Goal: Navigation & Orientation: Find specific page/section

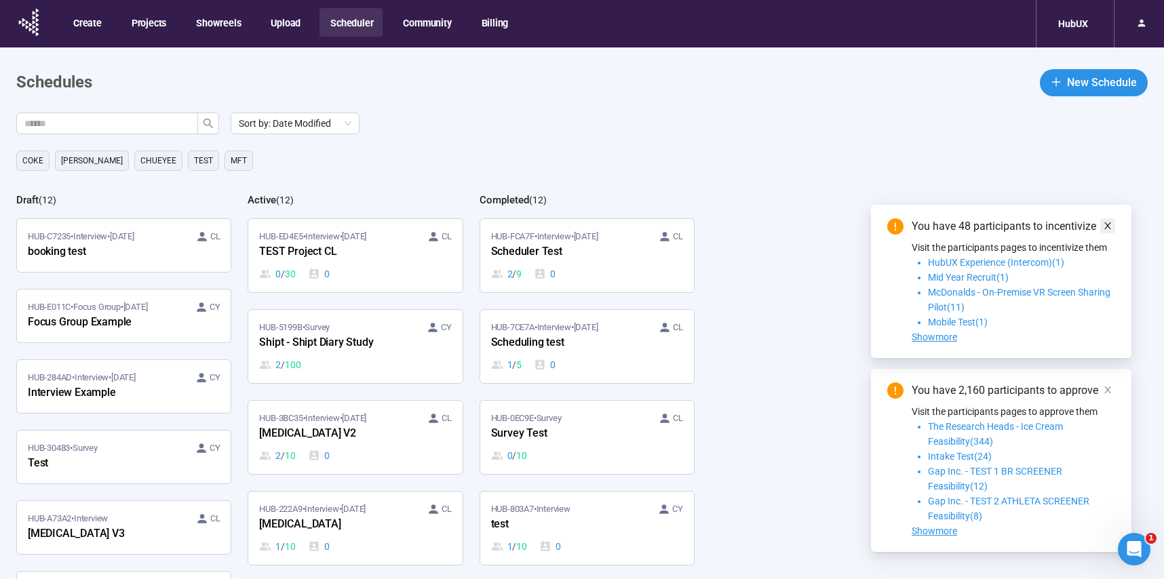
click at [1103, 223] on icon "close" at bounding box center [1107, 225] width 9 height 9
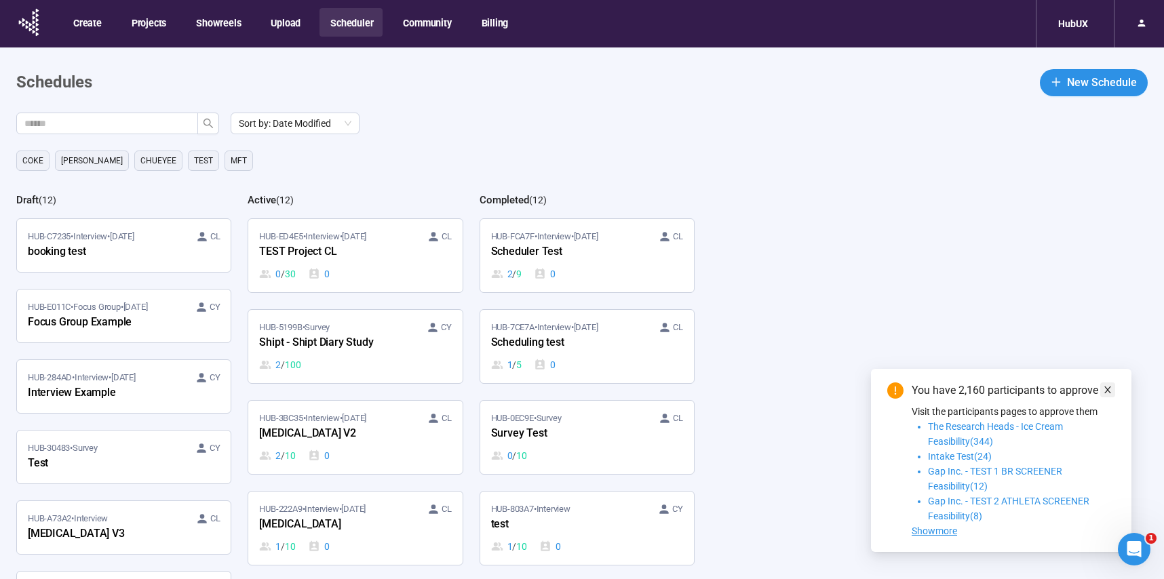
click at [1108, 388] on icon "close" at bounding box center [1107, 390] width 7 height 7
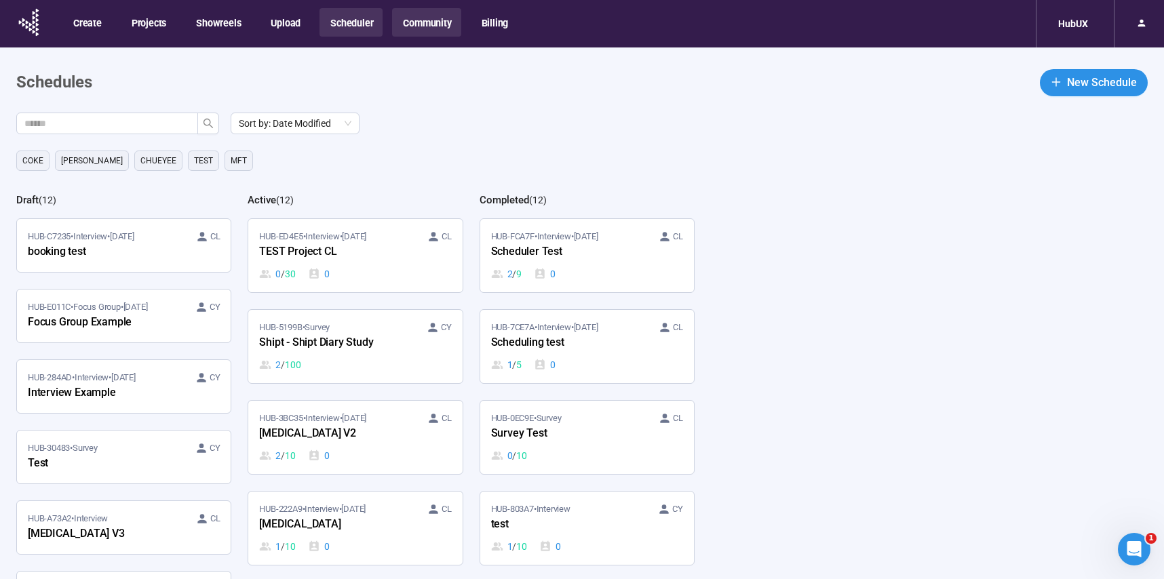
click at [431, 19] on button "Community" at bounding box center [426, 22] width 68 height 28
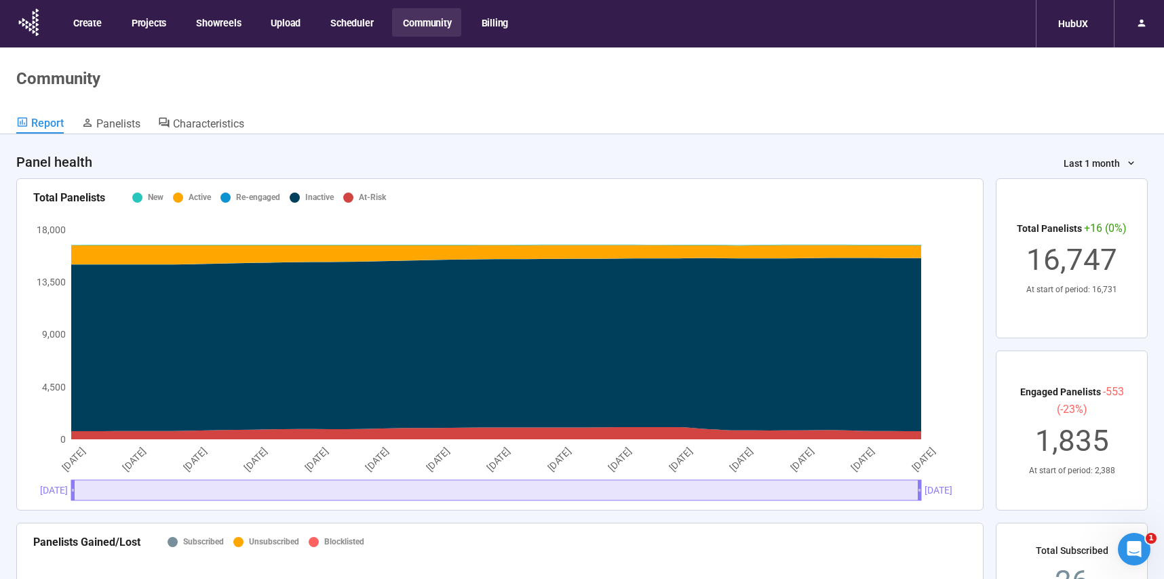
click at [428, 25] on button "Community" at bounding box center [426, 22] width 68 height 28
click at [1073, 23] on div "HubUX" at bounding box center [1073, 24] width 46 height 26
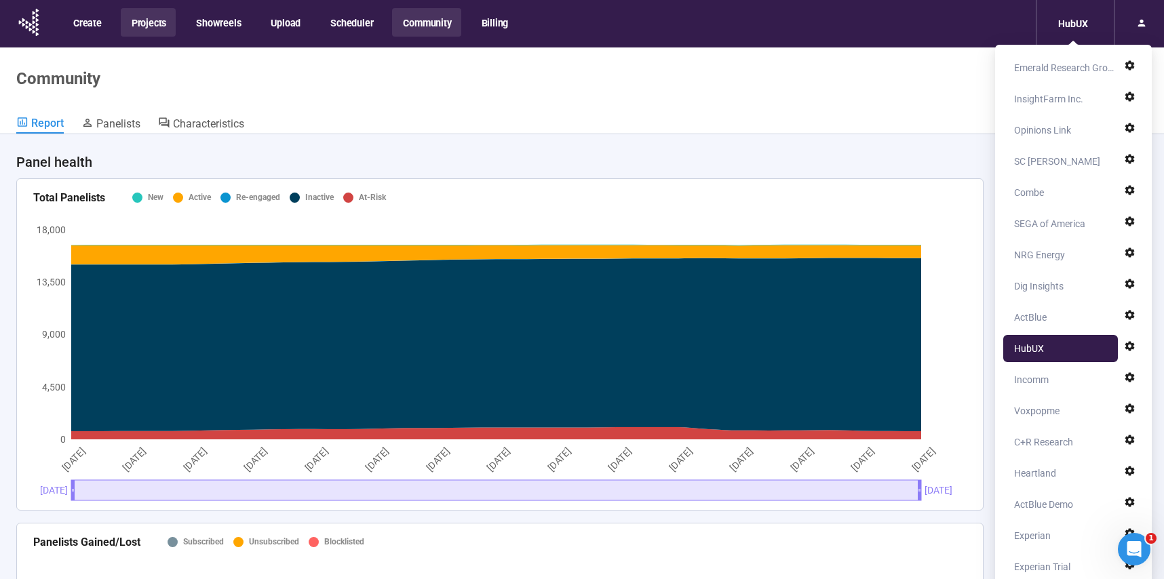
click at [154, 20] on button "Projects" at bounding box center [148, 22] width 55 height 28
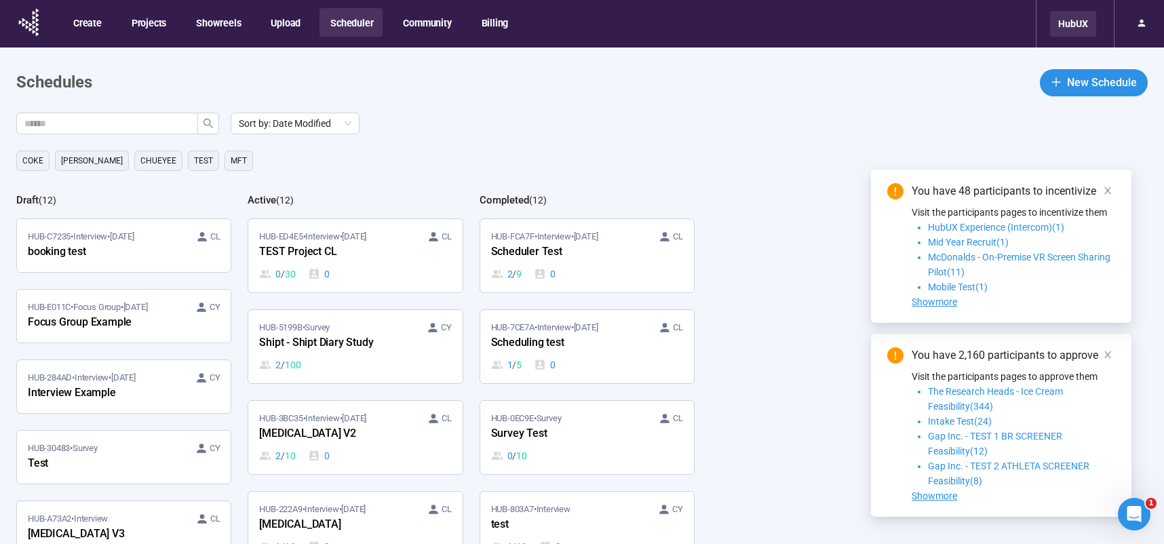
click at [1070, 28] on div "HubUX" at bounding box center [1073, 24] width 46 height 26
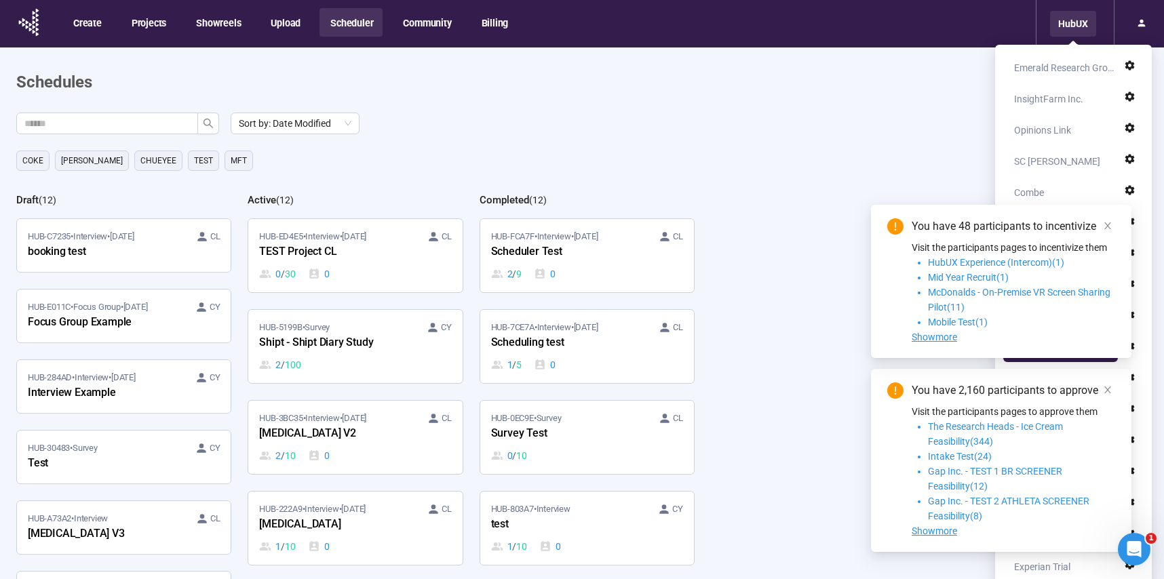
click at [1080, 28] on div "HubUX" at bounding box center [1073, 24] width 46 height 26
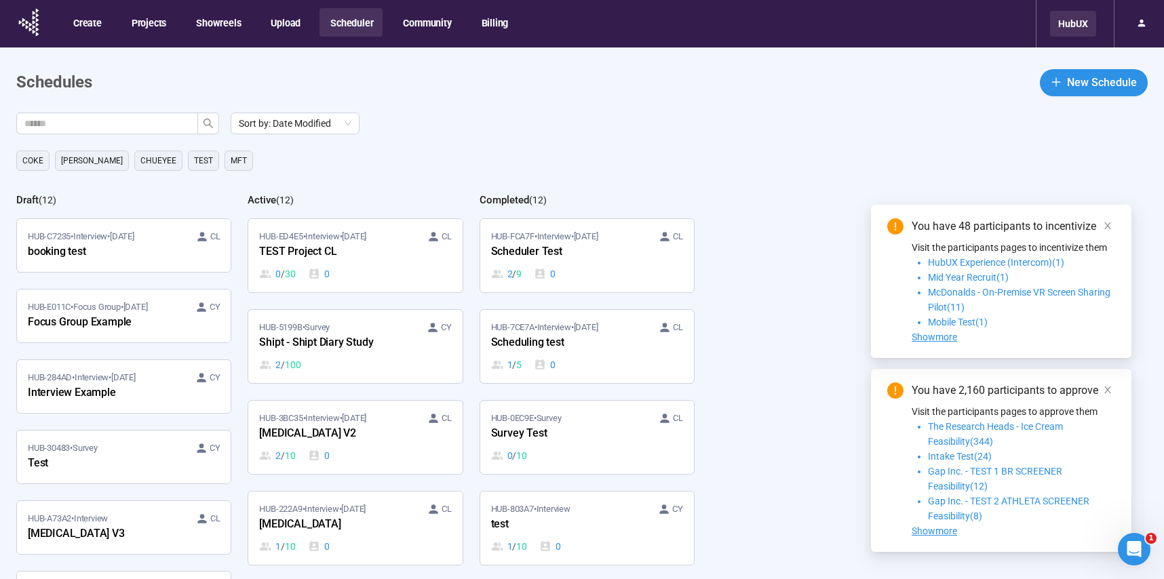
click at [1080, 27] on div "HubUX" at bounding box center [1073, 24] width 46 height 26
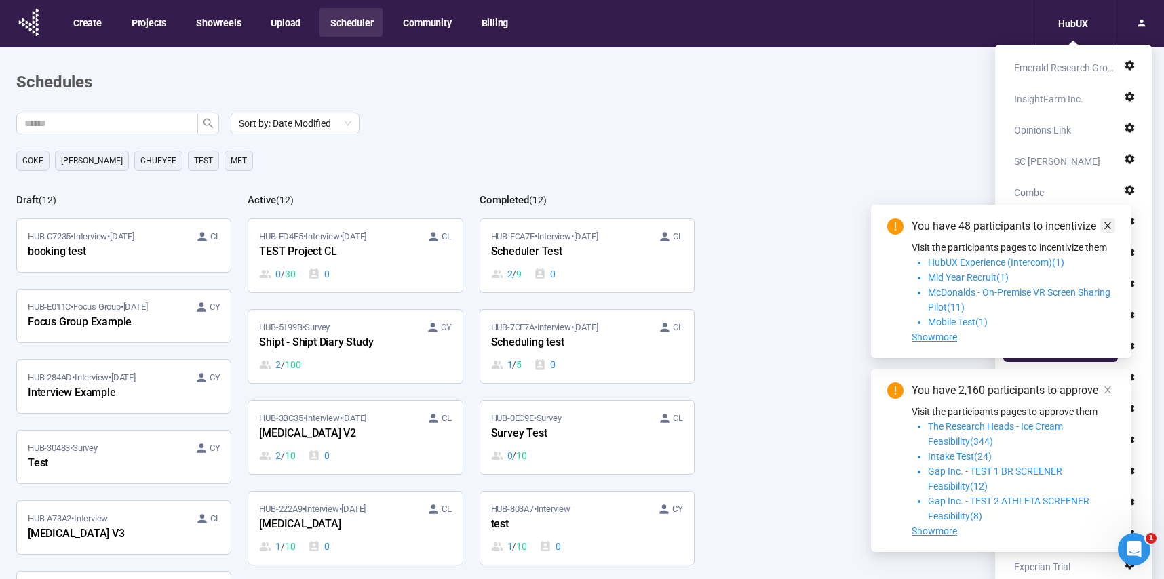
click at [1106, 226] on icon "close" at bounding box center [1107, 225] width 9 height 9
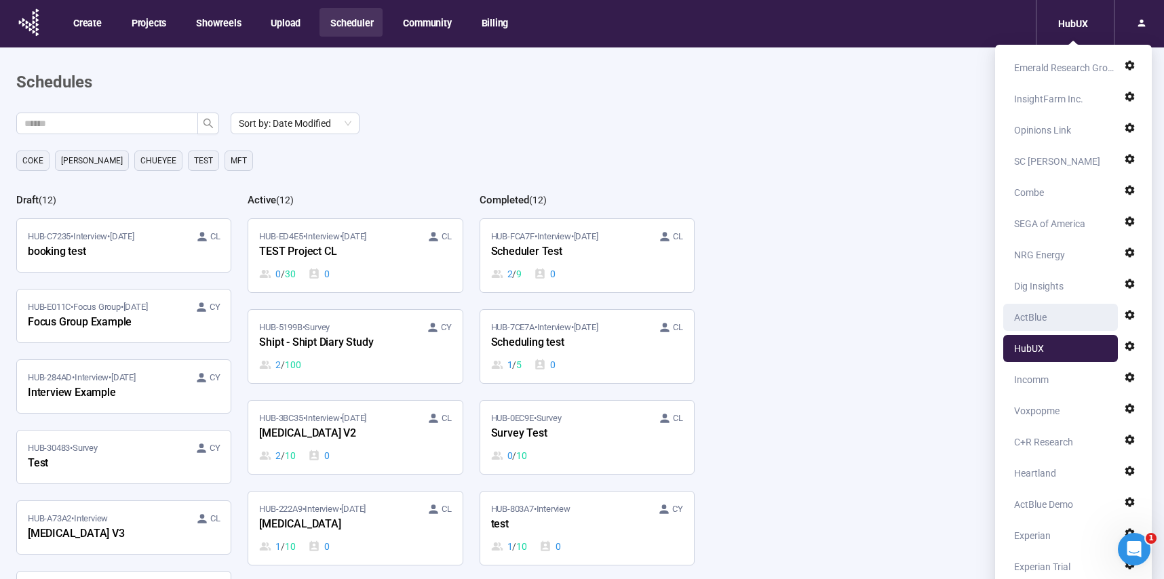
click at [1044, 320] on div "ActBlue" at bounding box center [1030, 317] width 33 height 27
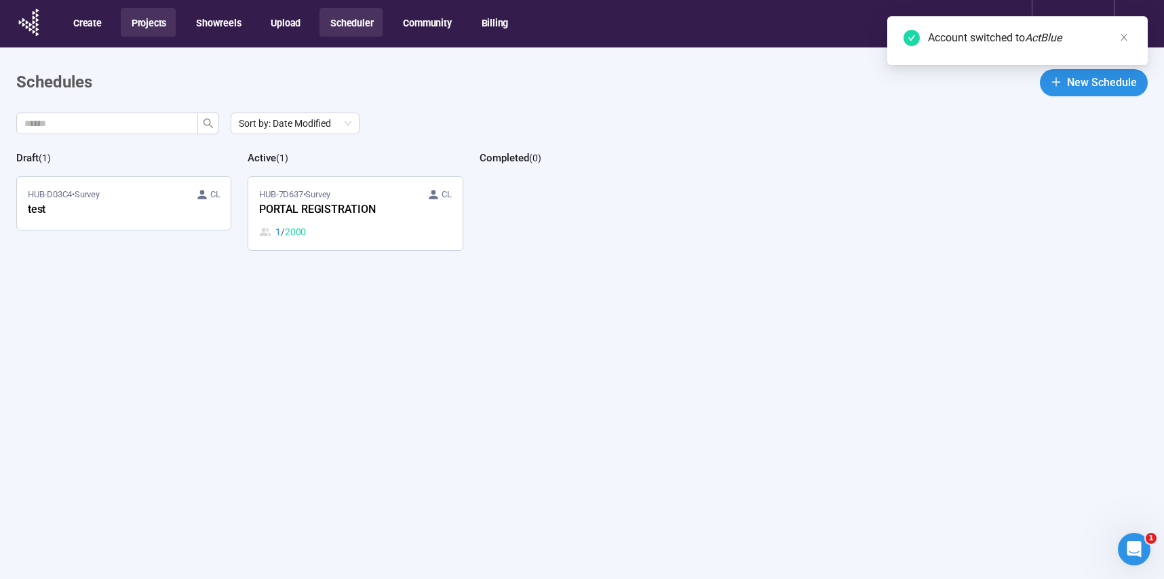
click at [149, 24] on button "Projects" at bounding box center [148, 22] width 55 height 28
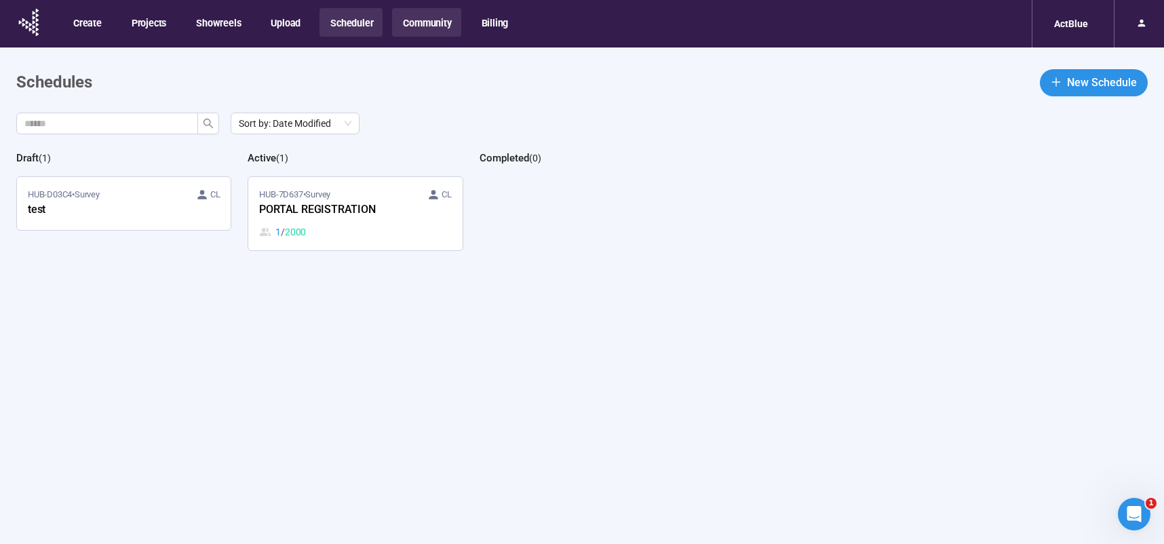
click at [418, 17] on button "Community" at bounding box center [426, 22] width 68 height 28
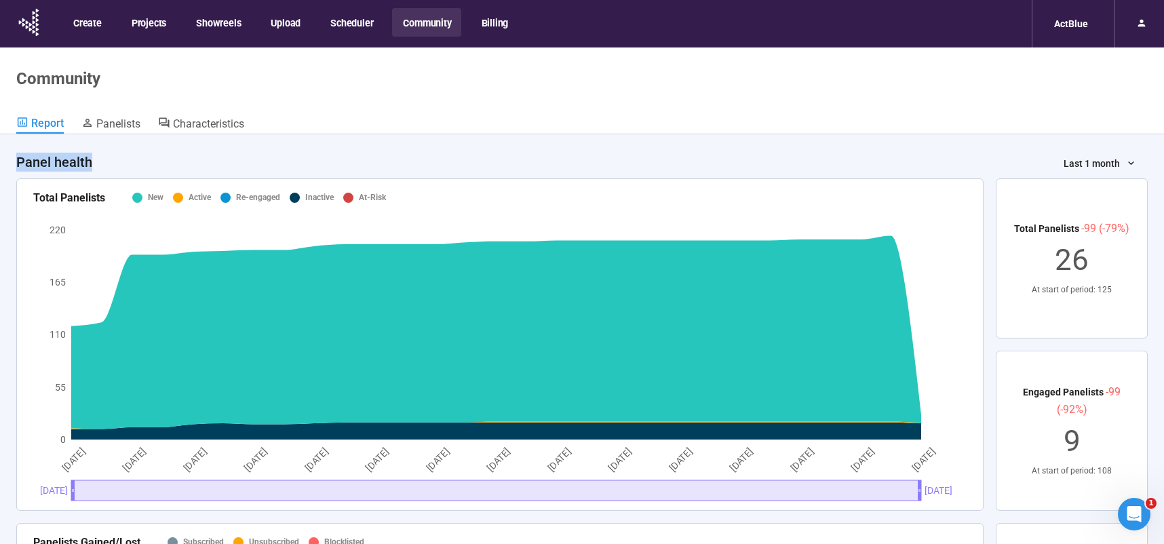
drag, startPoint x: 19, startPoint y: 163, endPoint x: 124, endPoint y: 159, distance: 105.2
click at [124, 159] on div "Panel health Last 1 month" at bounding box center [581, 156] width 1131 height 44
click at [113, 123] on span "Panelists" at bounding box center [118, 123] width 44 height 13
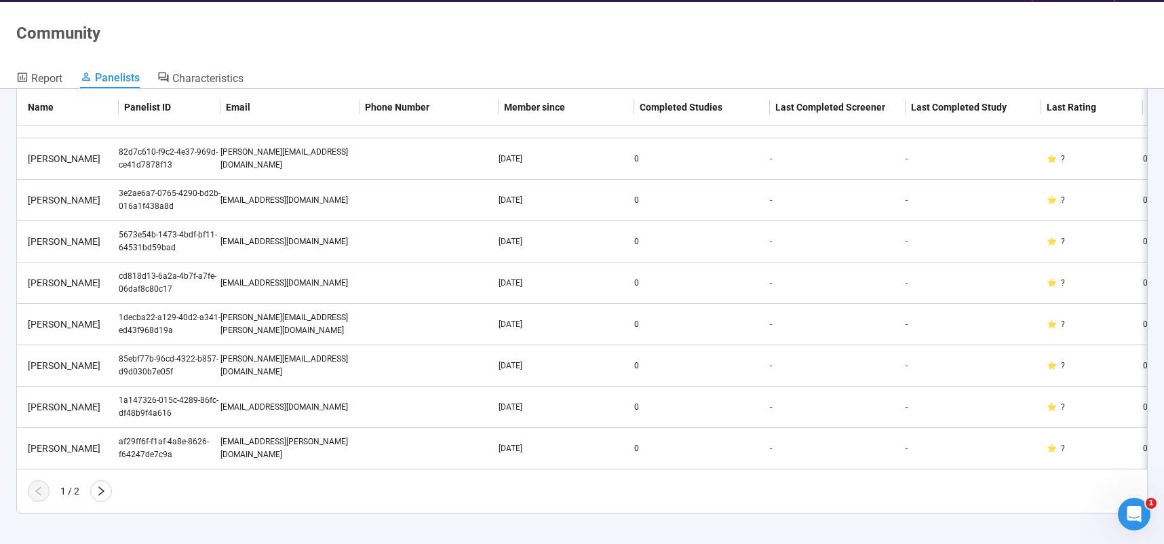
scroll to position [47, 0]
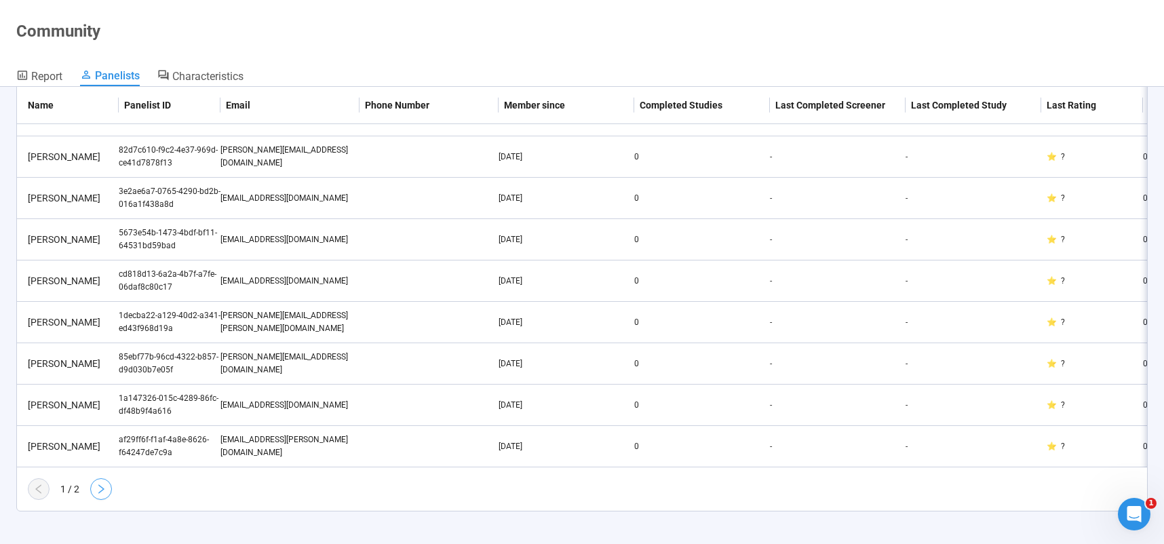
click at [98, 488] on icon "right" at bounding box center [101, 489] width 11 height 11
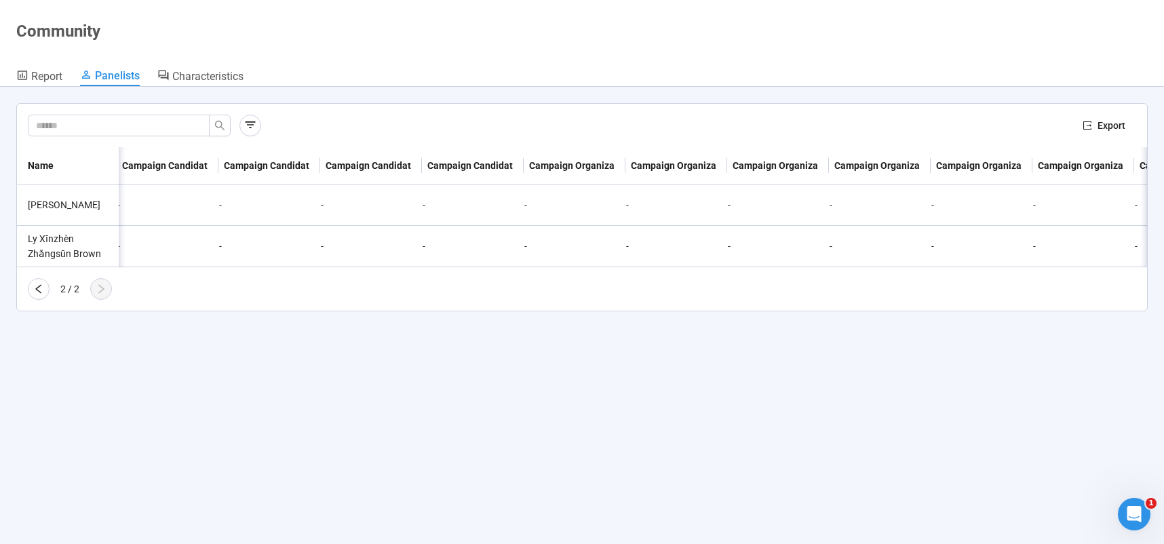
scroll to position [0, 0]
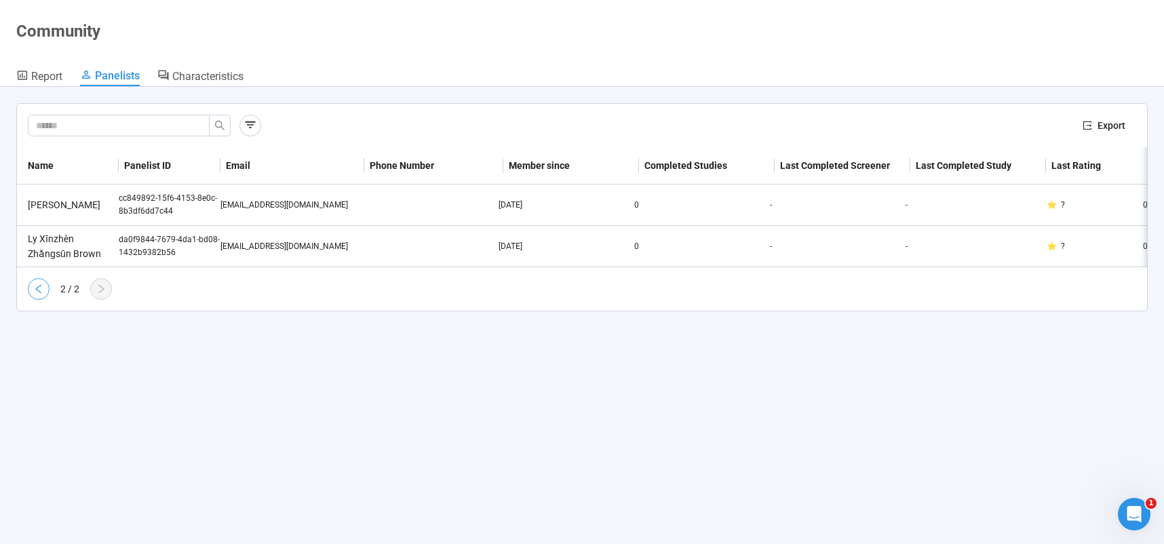
click at [35, 294] on icon "left" at bounding box center [38, 288] width 11 height 11
